Goal: Information Seeking & Learning: Find specific fact

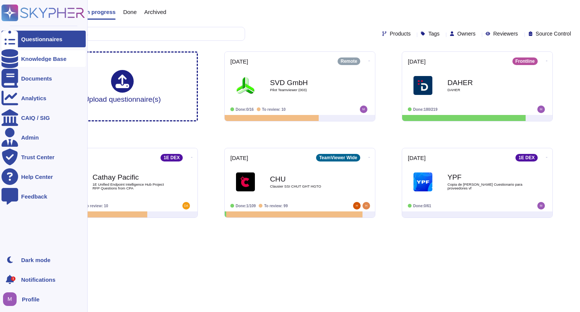
click at [41, 55] on div "Knowledge Base" at bounding box center [44, 58] width 84 height 17
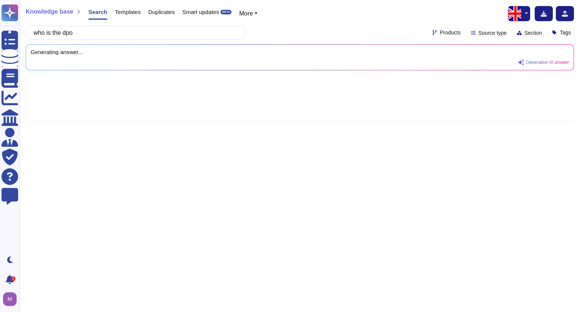
type input "who is the dpo"
drag, startPoint x: 76, startPoint y: 30, endPoint x: 365, endPoint y: 21, distance: 289.9
click at [368, 21] on div "Knowledge base Search Templates Duplicates Smart updates BETA More who is the d…" at bounding box center [300, 156] width 561 height 312
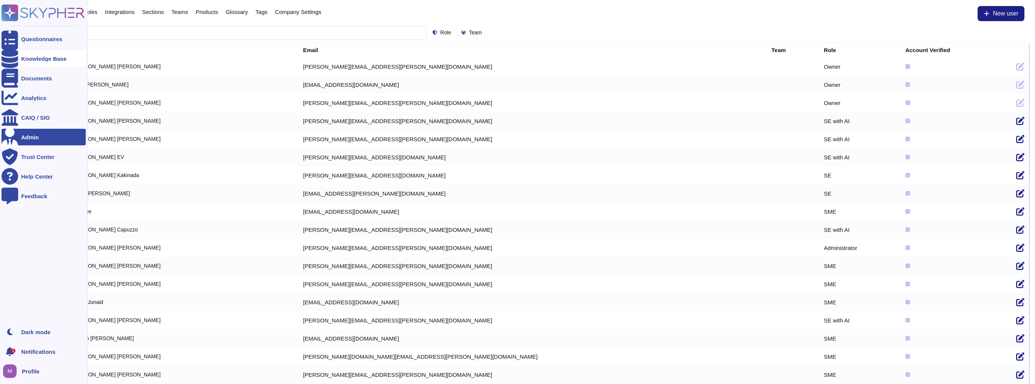
click at [28, 57] on div "Knowledge Base" at bounding box center [43, 59] width 45 height 6
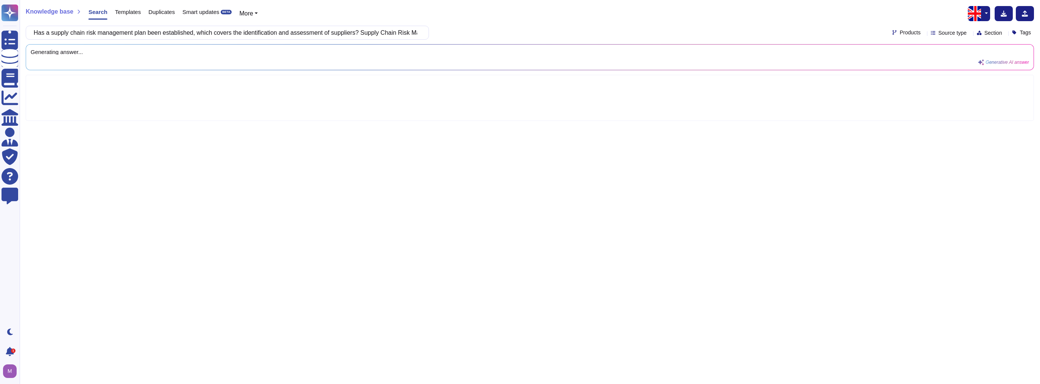
scroll to position [0, 718]
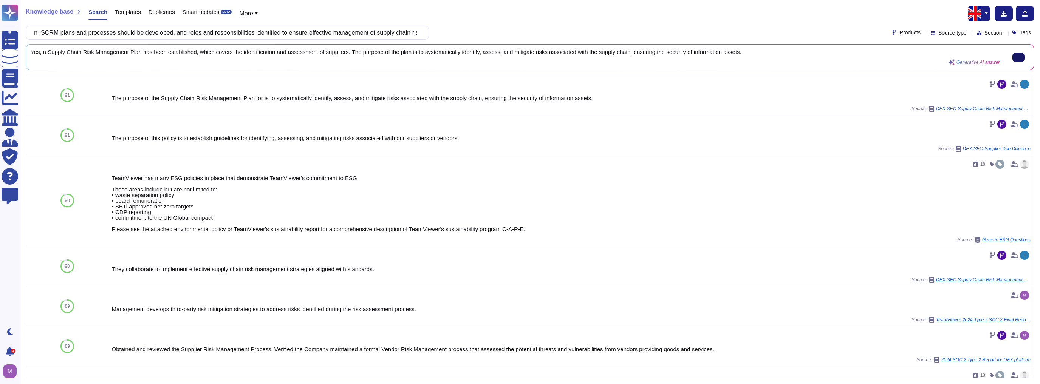
click at [1012, 57] on button at bounding box center [1018, 57] width 12 height 9
click at [393, 32] on input "Has a supply chain risk management plan been established, which covers the iden…" at bounding box center [225, 32] width 391 height 13
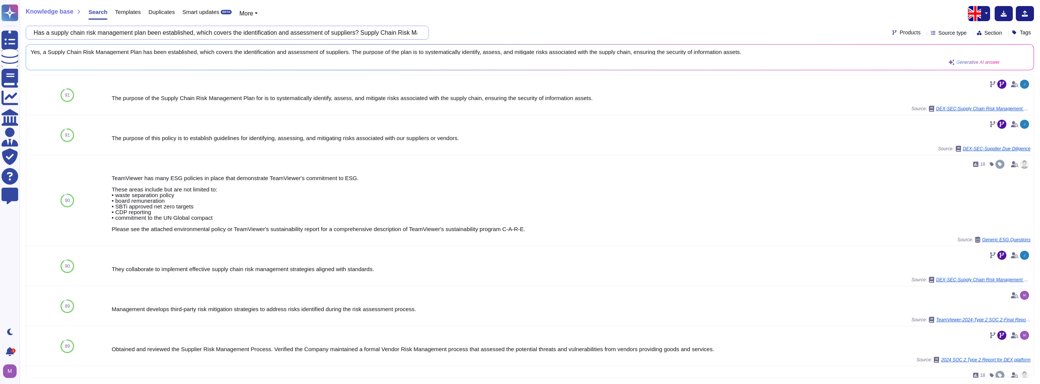
click at [393, 32] on input "Has a supply chain risk management plan been established, which covers the iden…" at bounding box center [225, 32] width 391 height 13
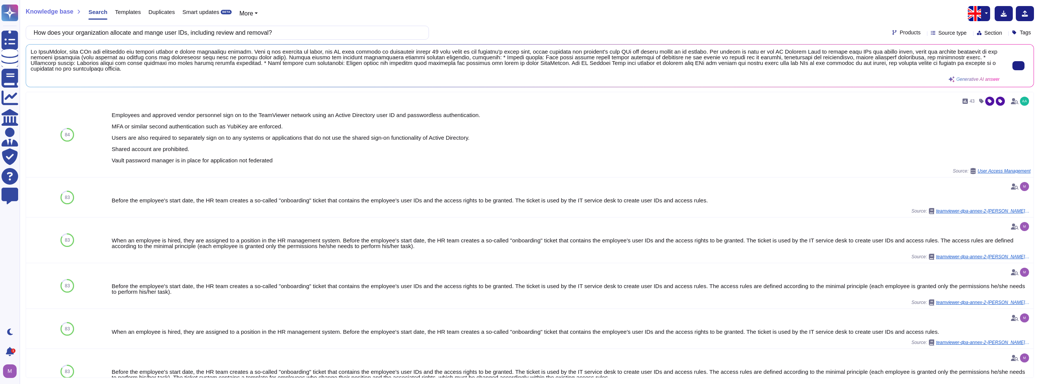
click at [116, 58] on span at bounding box center [515, 60] width 969 height 23
click at [116, 57] on span at bounding box center [515, 60] width 969 height 23
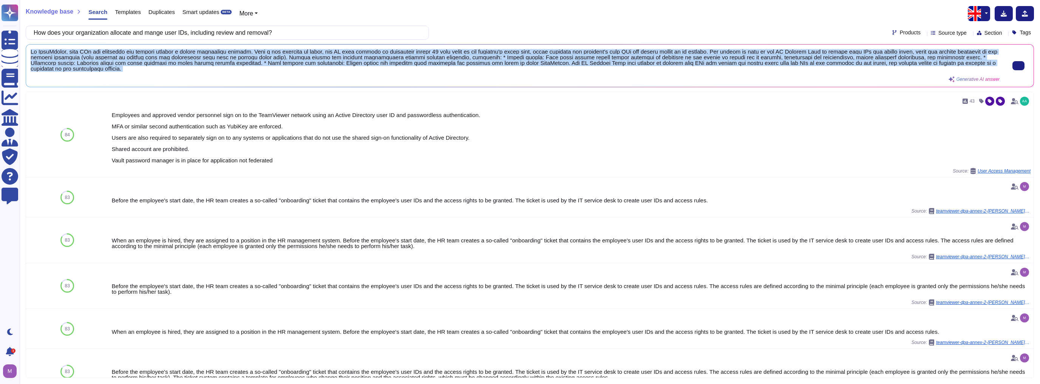
click at [116, 57] on span at bounding box center [515, 60] width 969 height 23
copy div "At TeamViewer, user IDs are allocated and managed through a formal onboarding p…"
drag, startPoint x: 204, startPoint y: 60, endPoint x: 175, endPoint y: 62, distance: 28.8
click at [175, 62] on span at bounding box center [515, 60] width 969 height 23
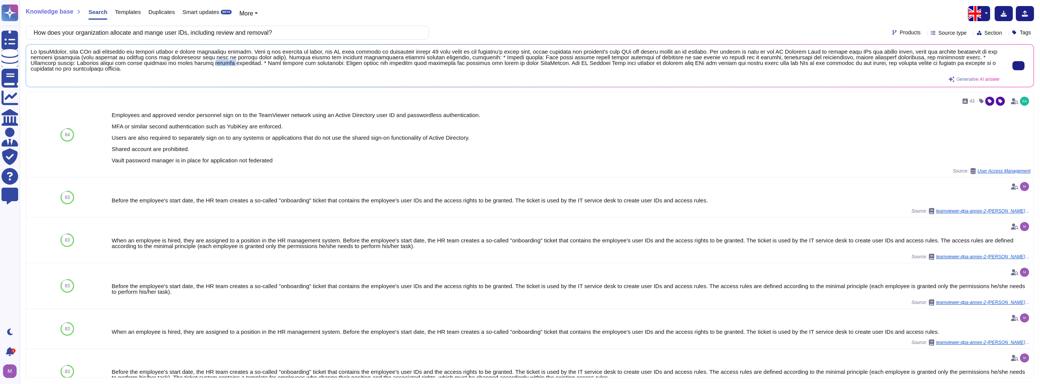
click at [175, 62] on span at bounding box center [515, 60] width 969 height 23
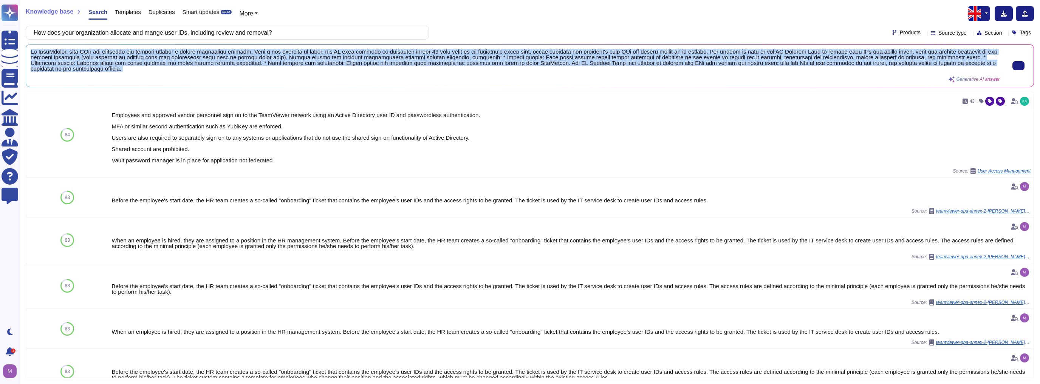
click at [175, 62] on span at bounding box center [515, 60] width 969 height 23
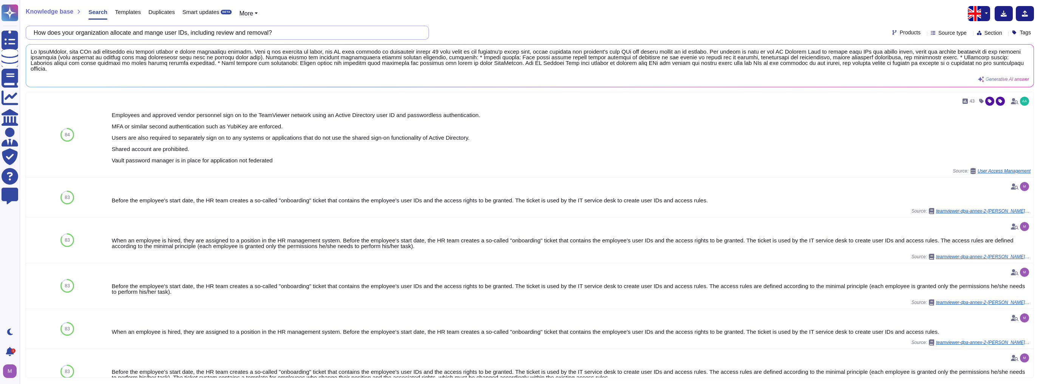
click at [236, 31] on input "How does your organization allocate and mange user IDs, including review and re…" at bounding box center [225, 32] width 391 height 13
paste input "as a formal remote working policy been established, which set conditions for ma…"
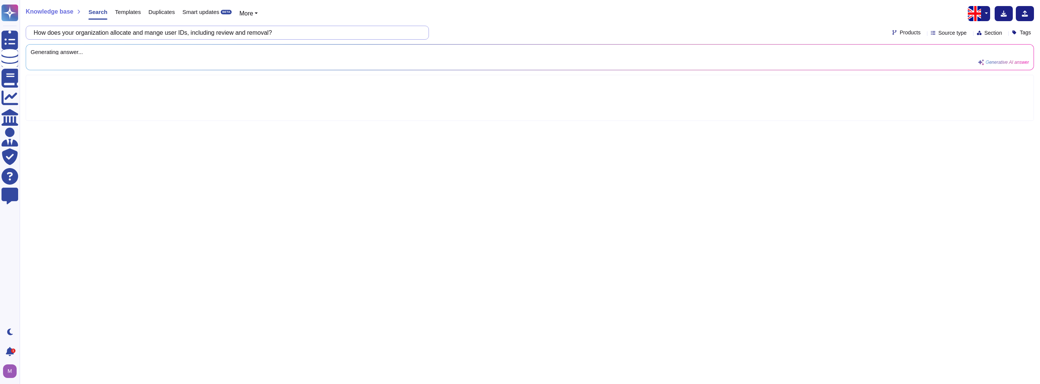
type input "Has a formal remote working policy been established, which set conditions for m…"
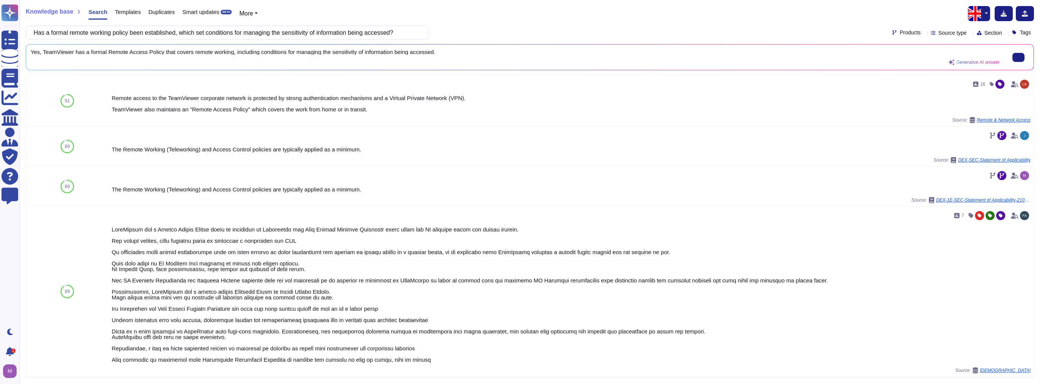
click at [251, 52] on span "Yes, TeamViewer has a formal Remote Access Policy that covers remote working, i…" at bounding box center [515, 52] width 969 height 6
copy div "Yes, TeamViewer has a formal Remote Access Policy that covers remote working, i…"
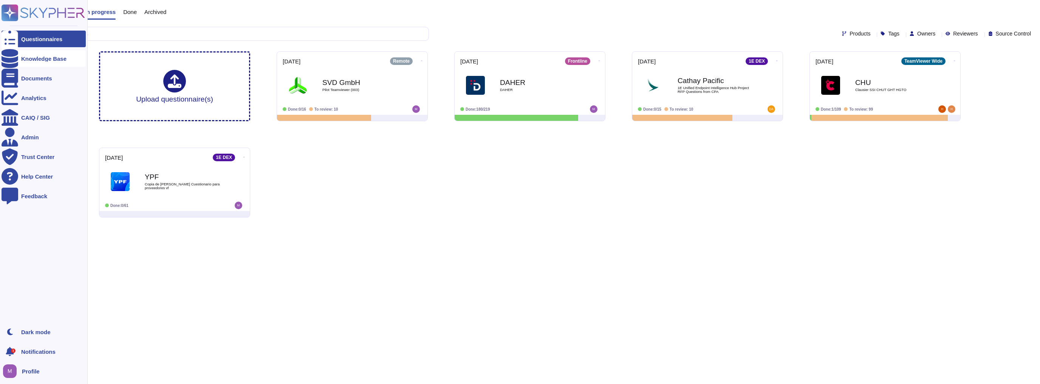
click at [15, 57] on div at bounding box center [10, 58] width 17 height 17
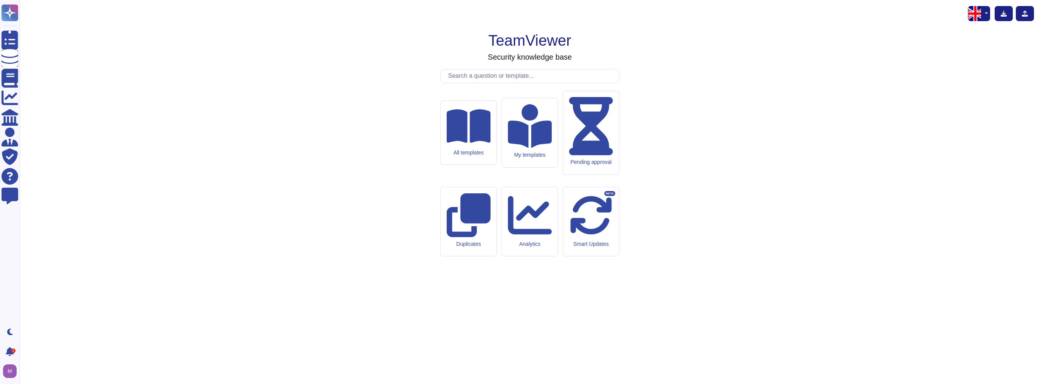
click at [462, 83] on input "text" at bounding box center [531, 76] width 175 height 13
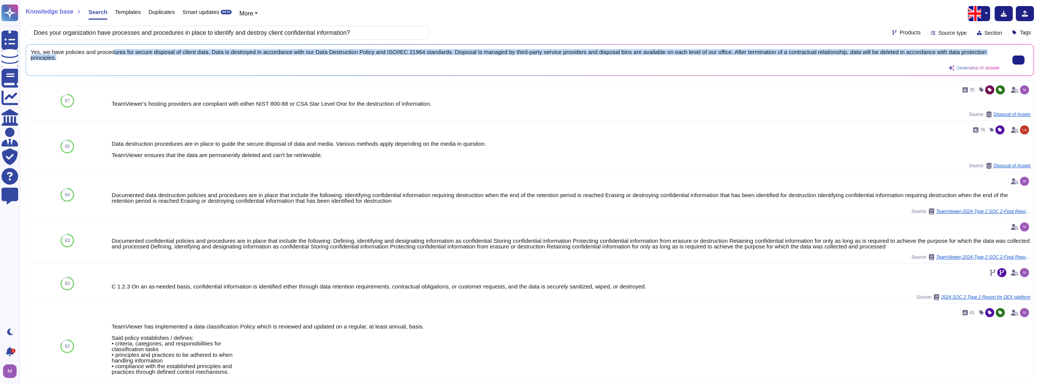
scroll to position [0, 0]
drag, startPoint x: 131, startPoint y: 53, endPoint x: 843, endPoint y: 56, distance: 712.6
click at [843, 56] on span "Yes, we have policies and procedures for secure disposal of client data. Data i…" at bounding box center [515, 54] width 969 height 11
click at [833, 53] on span "Yes, we have policies and procedures for secure disposal of client data. Data i…" at bounding box center [515, 54] width 969 height 11
click at [843, 58] on span "Yes, we have policies and procedures for secure disposal of client data. Data i…" at bounding box center [515, 54] width 969 height 11
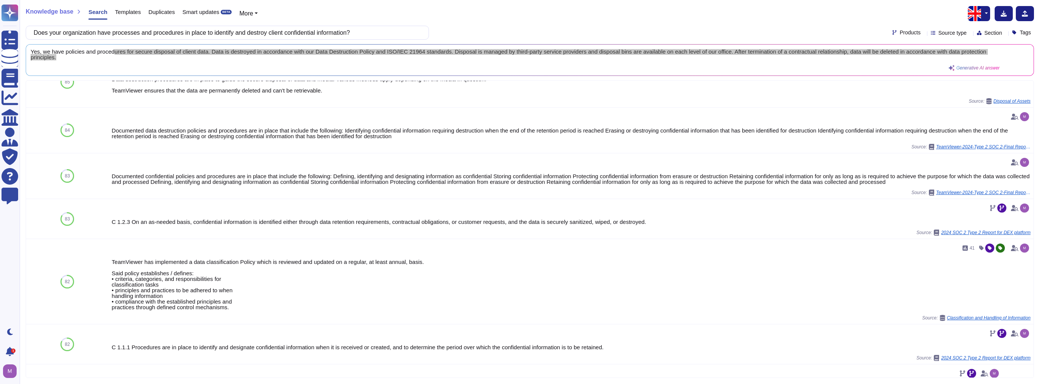
scroll to position [0, 0]
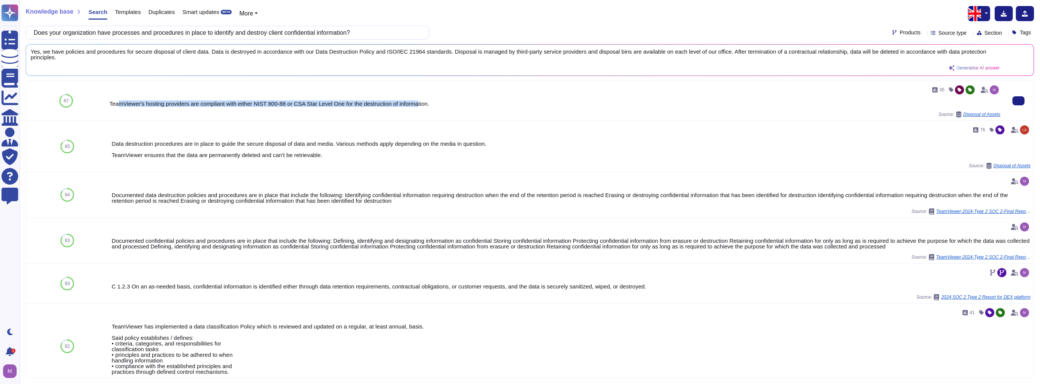
drag, startPoint x: 232, startPoint y: 104, endPoint x: 416, endPoint y: 103, distance: 184.0
click at [416, 103] on div "35 TeamViewer's hosting providers are compliant with either NIST 800-88 or CSA …" at bounding box center [554, 101] width 891 height 34
click at [1015, 98] on button at bounding box center [1018, 100] width 12 height 9
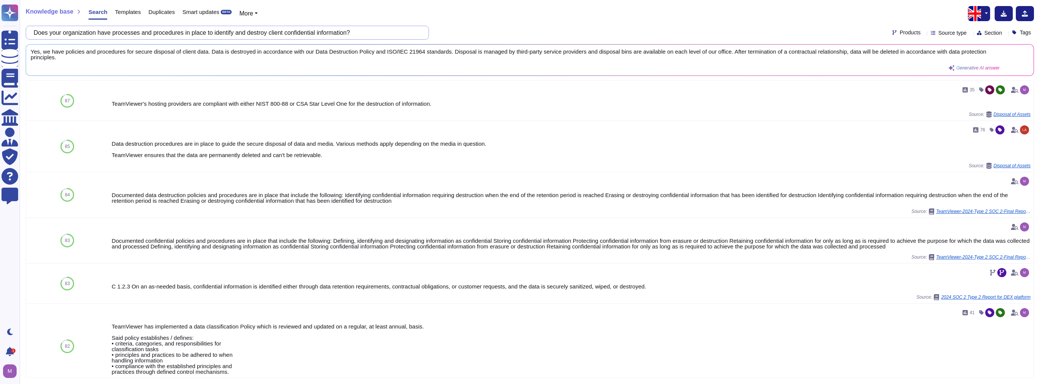
click at [272, 32] on input "Does your organization have processes and procedures in place to identify and d…" at bounding box center [225, 32] width 391 height 13
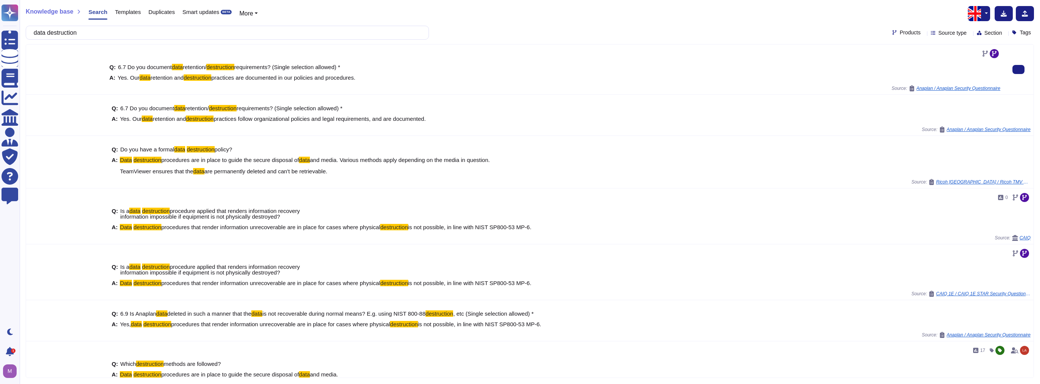
drag, startPoint x: 122, startPoint y: 77, endPoint x: 366, endPoint y: 79, distance: 243.7
click at [366, 79] on div "A: Yes. Our data retention and destruction practices are documented in our poli…" at bounding box center [554, 78] width 891 height 6
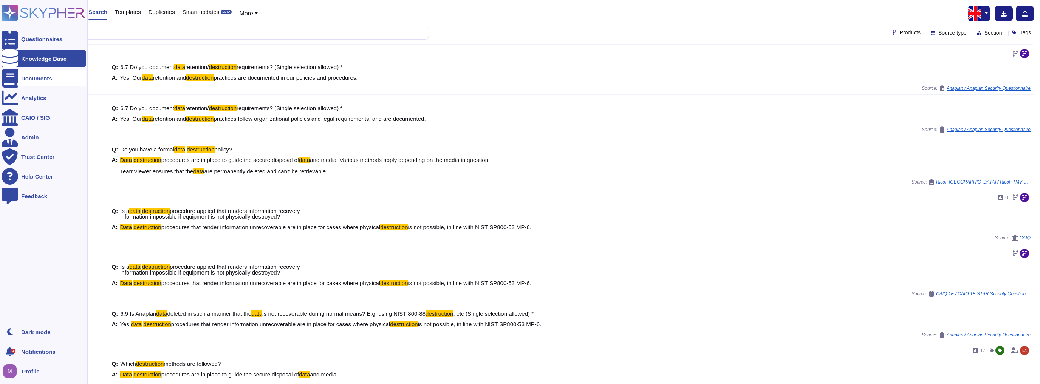
copy span "s. Our data retention and destruction practices are documented in our policies …"
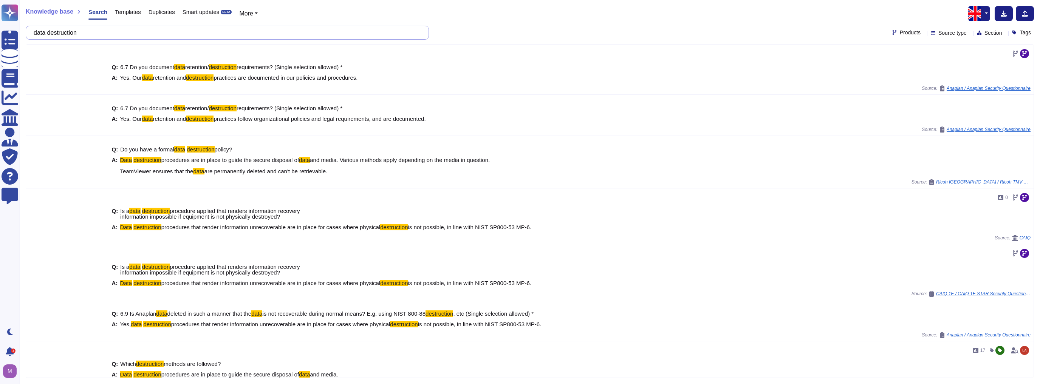
drag, startPoint x: 203, startPoint y: 29, endPoint x: -163, endPoint y: -7, distance: 367.5
click at [0, 0] on html "Questionnaires Knowledge Base Documents Analytics CAIQ / SIG Admin Trust Center…" at bounding box center [520, 192] width 1040 height 384
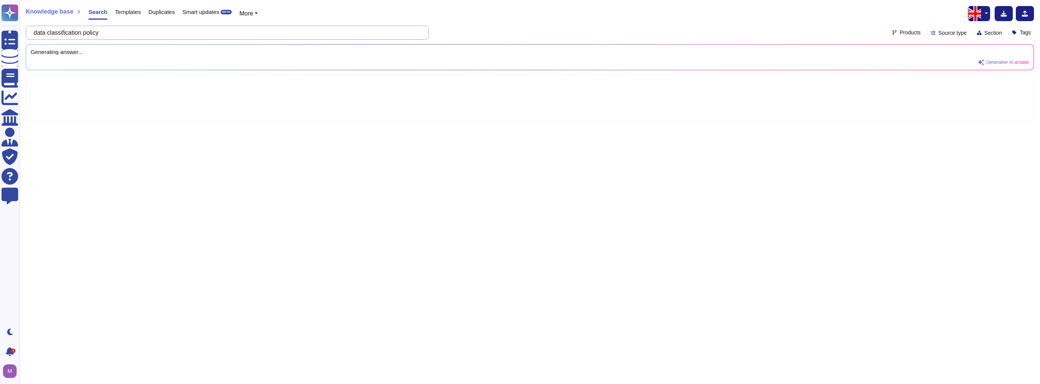
type input "data classification policy"
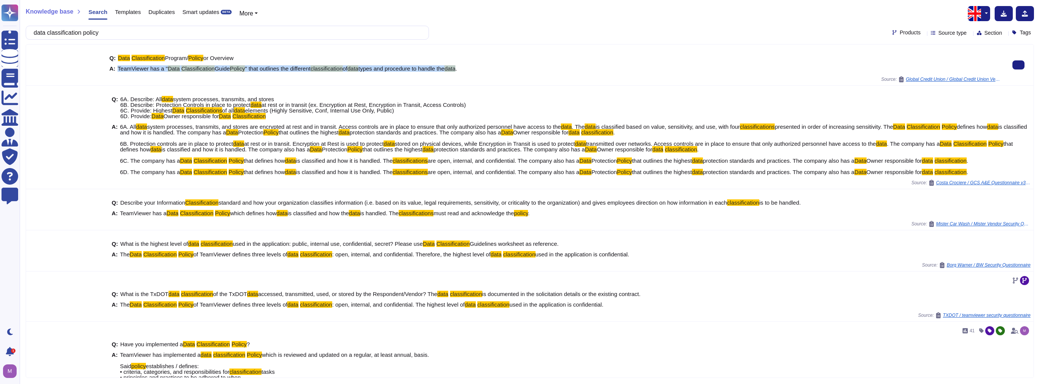
drag, startPoint x: 119, startPoint y: 71, endPoint x: 462, endPoint y: 70, distance: 342.7
click at [462, 70] on div "A: TeamViewer has a " Data Classification Guide Policy " that outlines the diff…" at bounding box center [554, 69] width 891 height 6
copy span "TeamViewer has a " Data Classification Guide Policy " that outlines the differe…"
